Goal: Navigation & Orientation: Find specific page/section

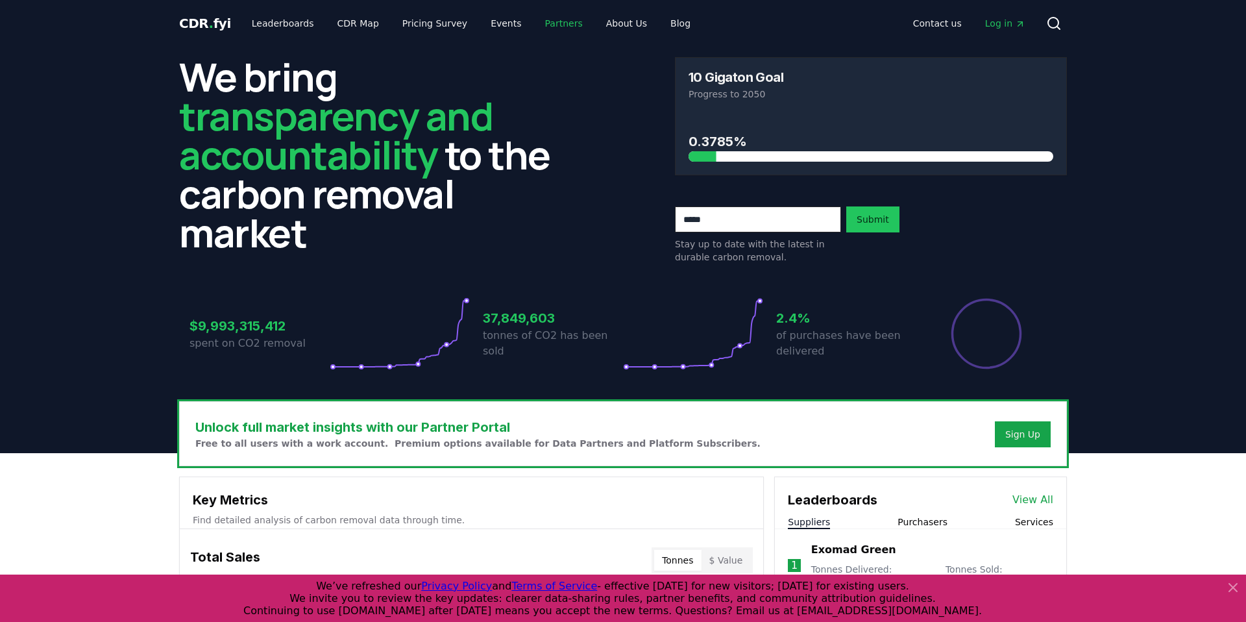
click at [537, 25] on link "Partners" at bounding box center [564, 23] width 58 height 23
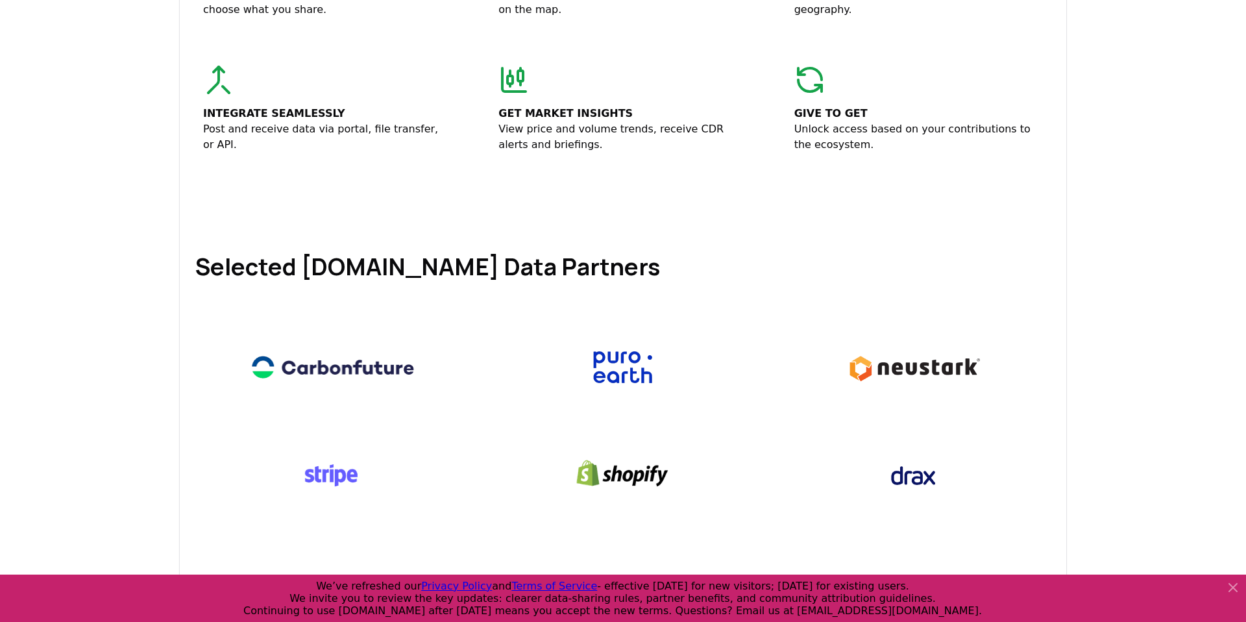
scroll to position [408, 0]
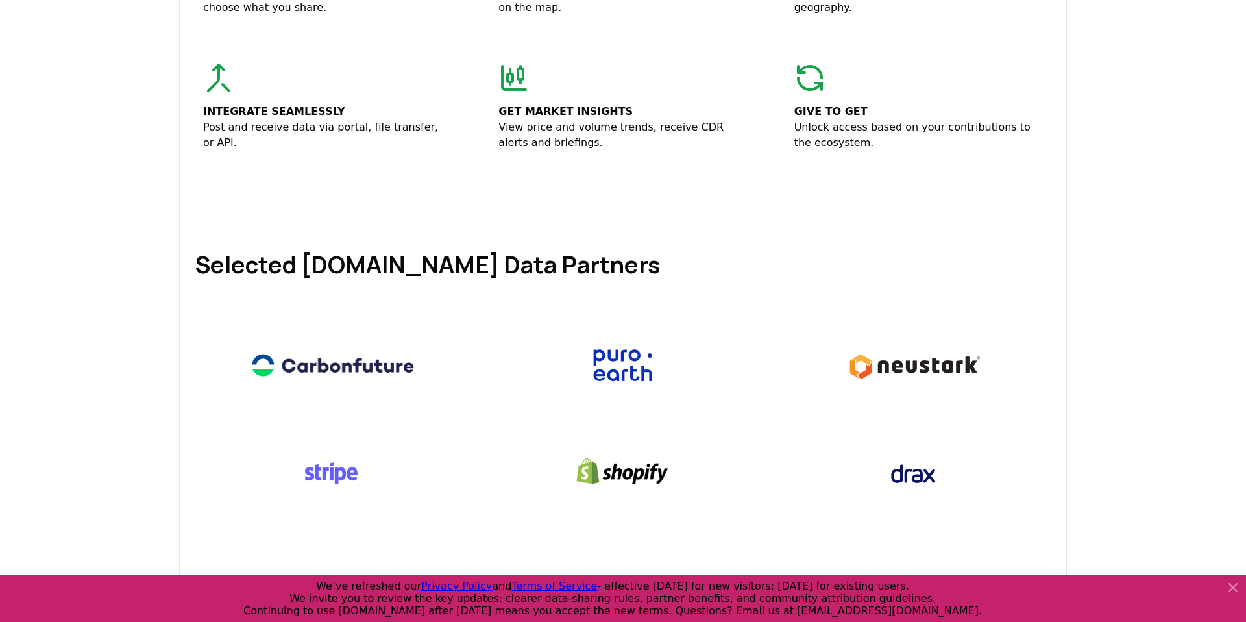
click at [441, 365] on div at bounding box center [332, 365] width 275 height 92
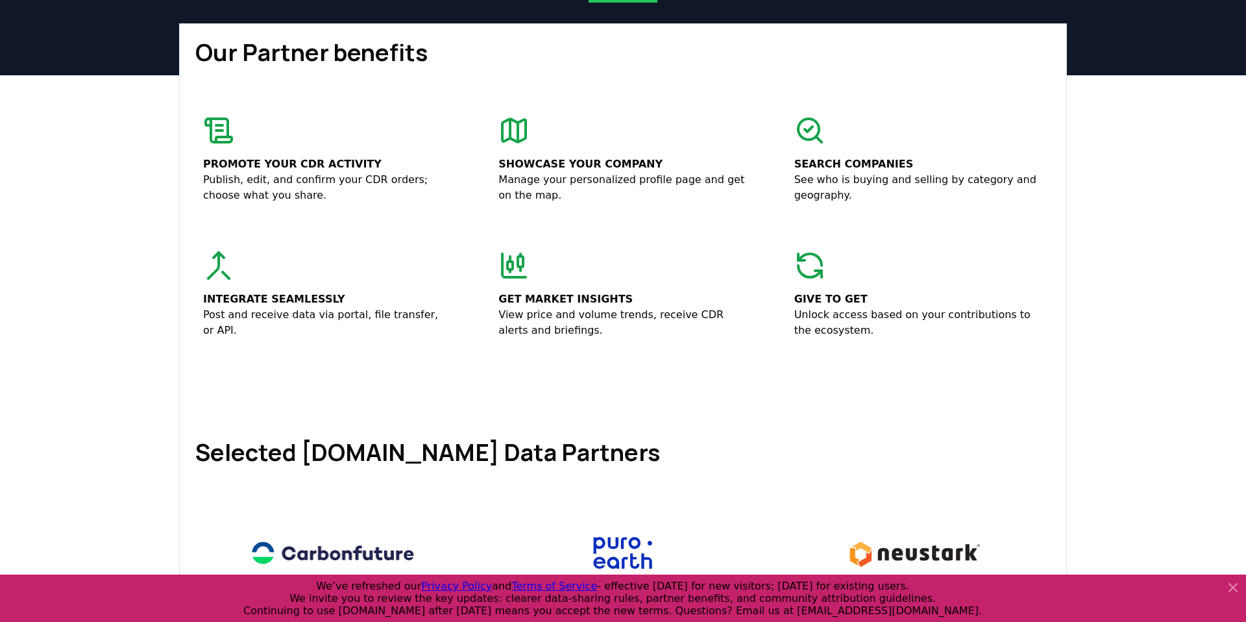
scroll to position [0, 0]
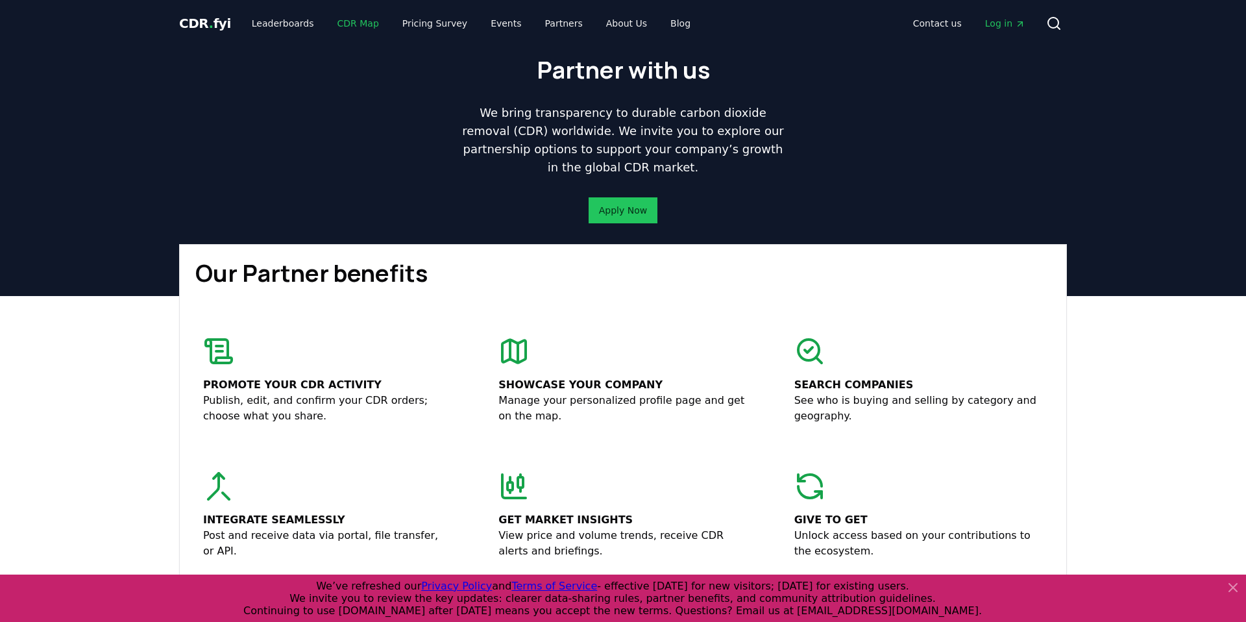
click at [350, 21] on link "CDR Map" at bounding box center [358, 23] width 62 height 23
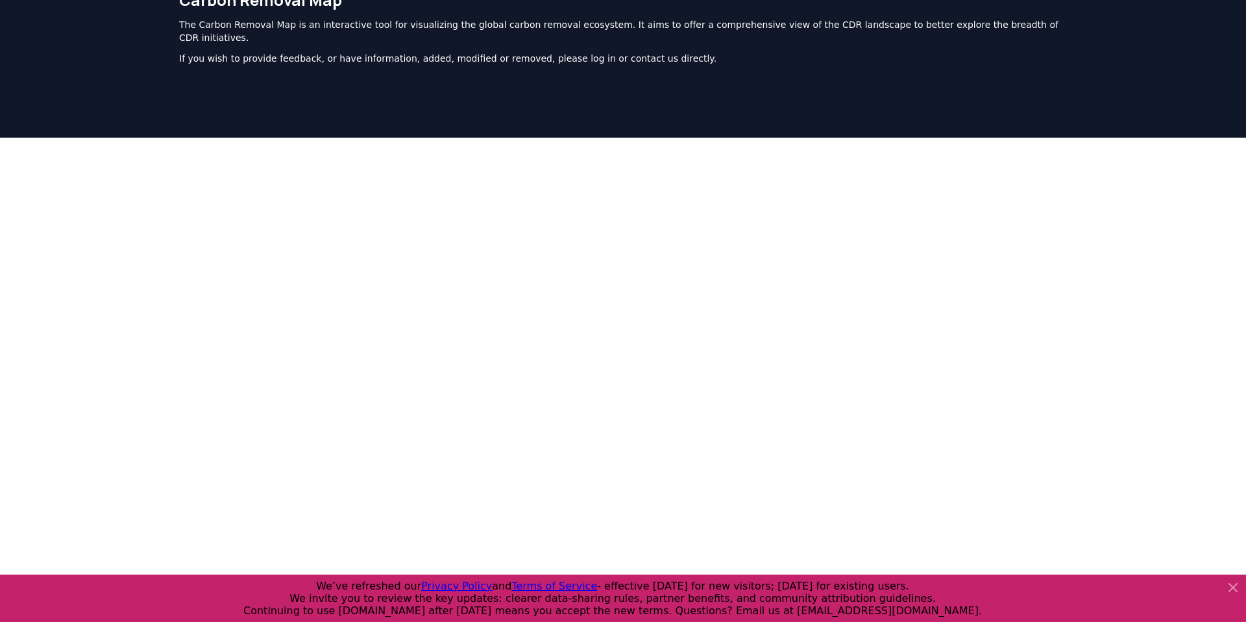
scroll to position [43, 0]
